Goal: Navigation & Orientation: Go to known website

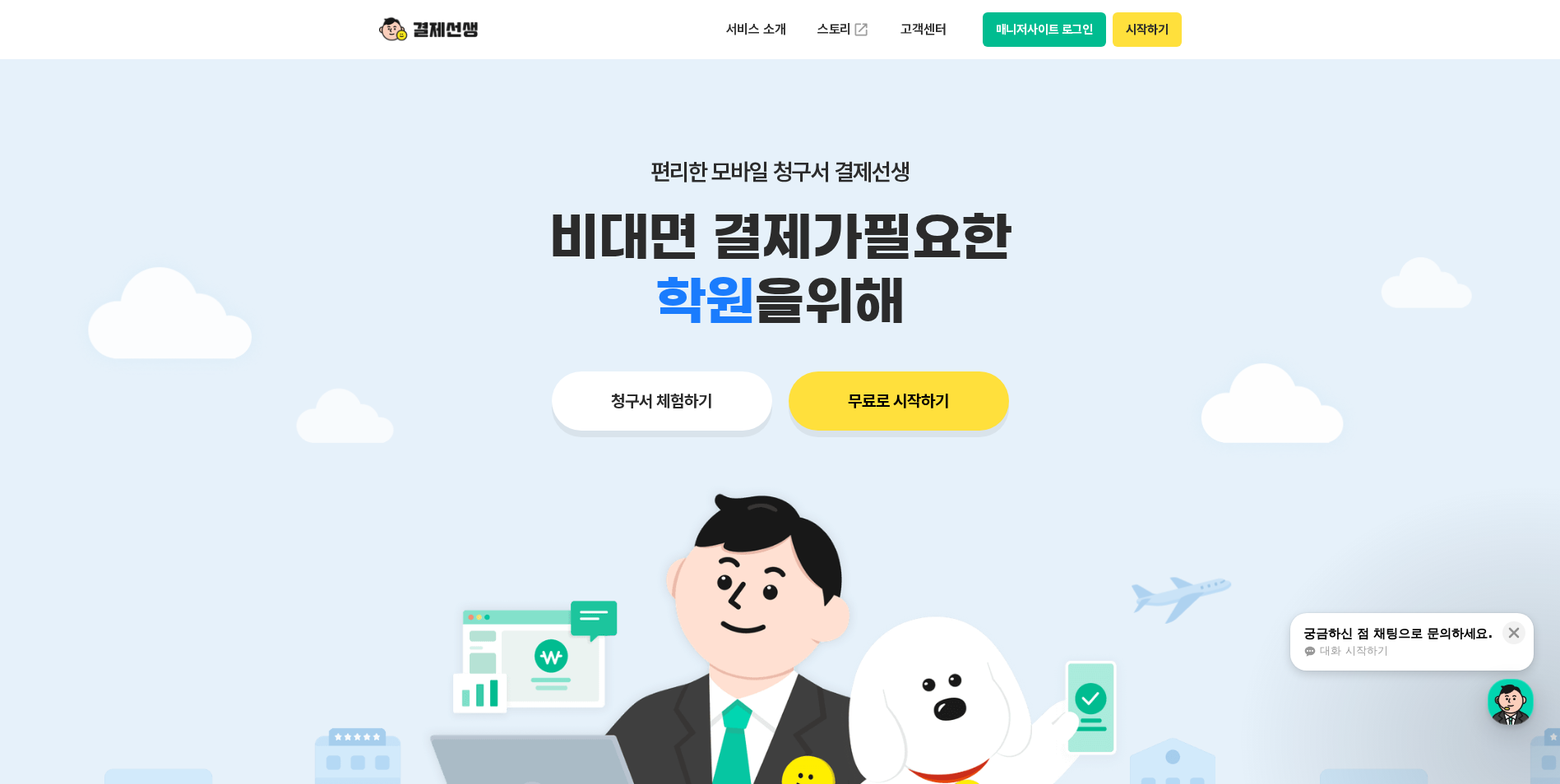
click at [1048, 32] on button "매니저사이트 로그인" at bounding box center [1045, 29] width 125 height 35
click at [1027, 31] on button "매니저사이트 로그인" at bounding box center [1045, 29] width 125 height 35
click at [1049, 34] on button "매니저사이트 로그인" at bounding box center [1045, 29] width 125 height 35
click at [1048, 27] on button "매니저사이트 로그인" at bounding box center [1045, 29] width 125 height 35
click at [1042, 29] on button "매니저사이트 로그인" at bounding box center [1045, 29] width 125 height 35
